Goal: Manage account settings

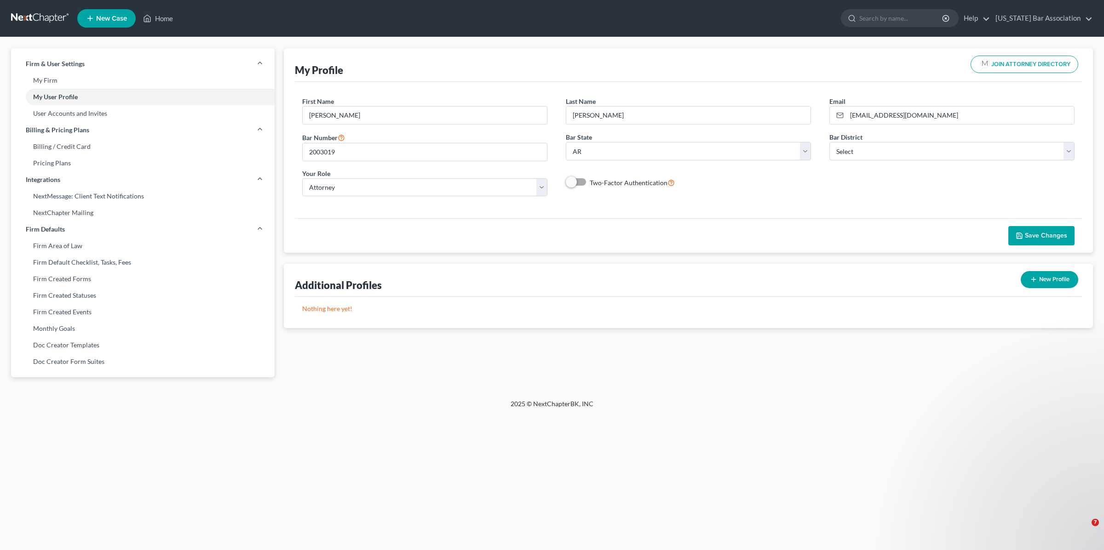
select select "2"
select select "attorney"
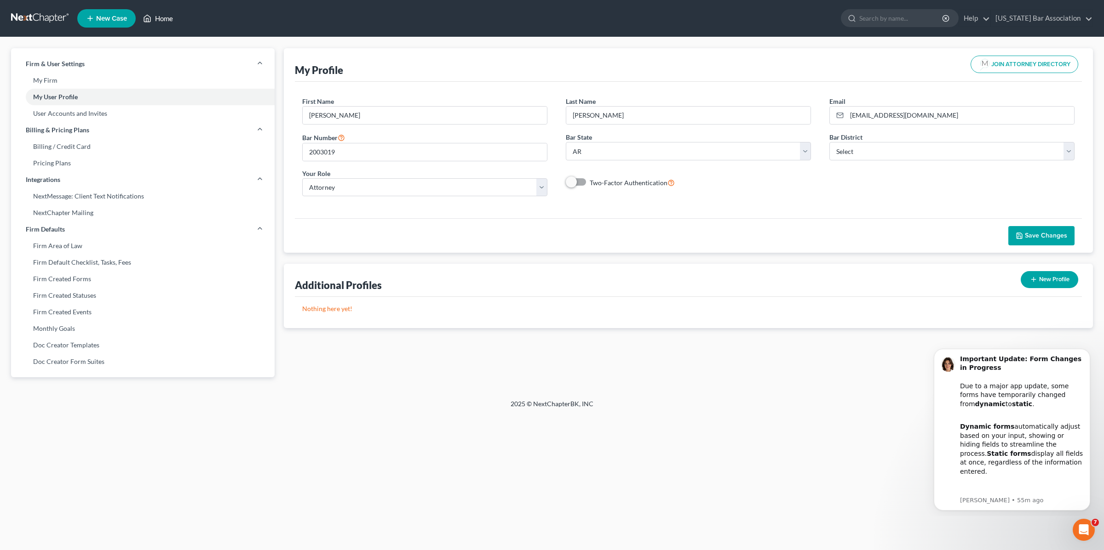
click at [155, 18] on link "Home" at bounding box center [157, 18] width 39 height 17
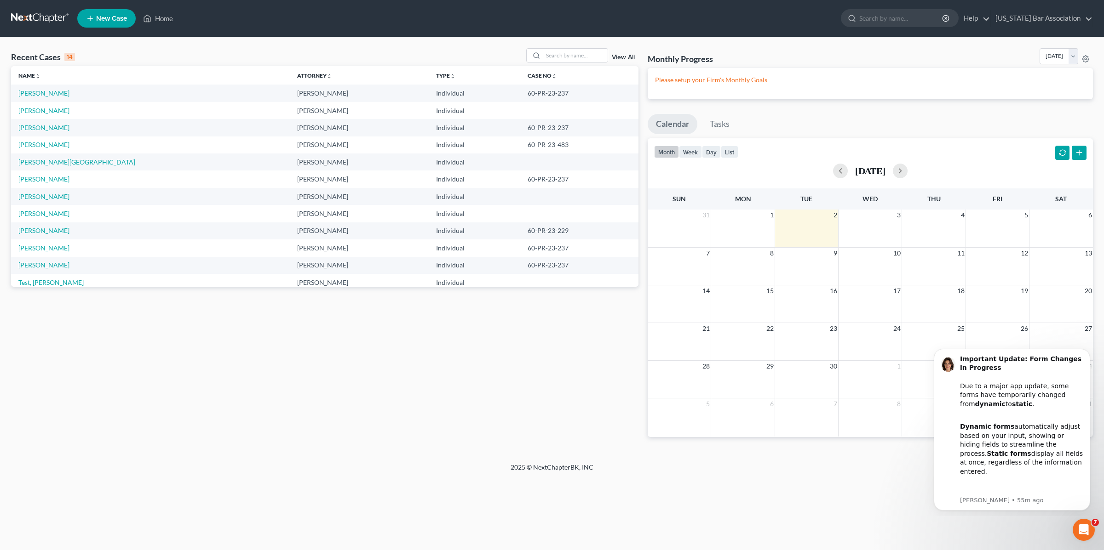
click at [36, 105] on td "[PERSON_NAME]" at bounding box center [150, 110] width 279 height 17
